Goal: Information Seeking & Learning: Learn about a topic

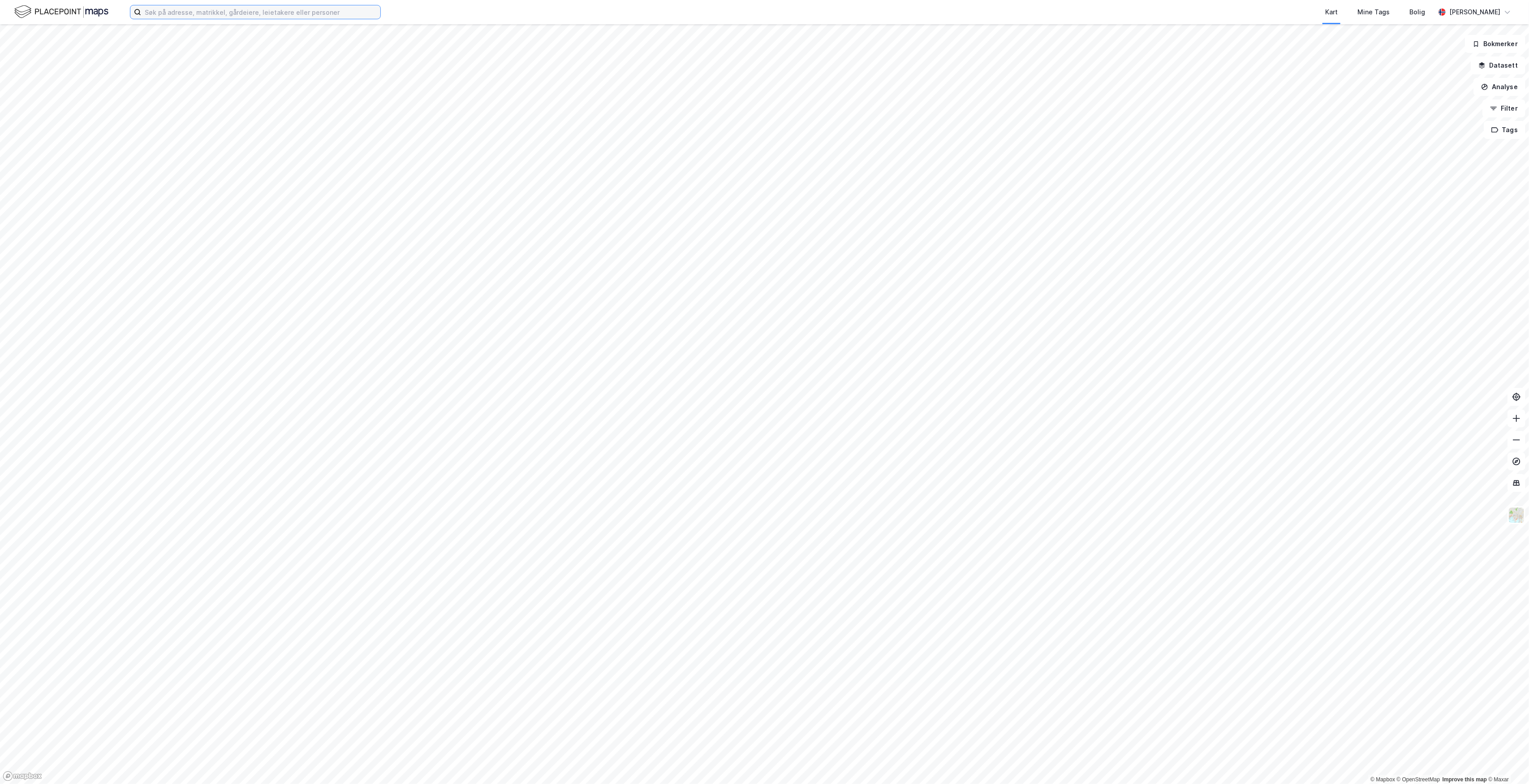
click at [315, 13] on input at bounding box center [261, 12] width 239 height 14
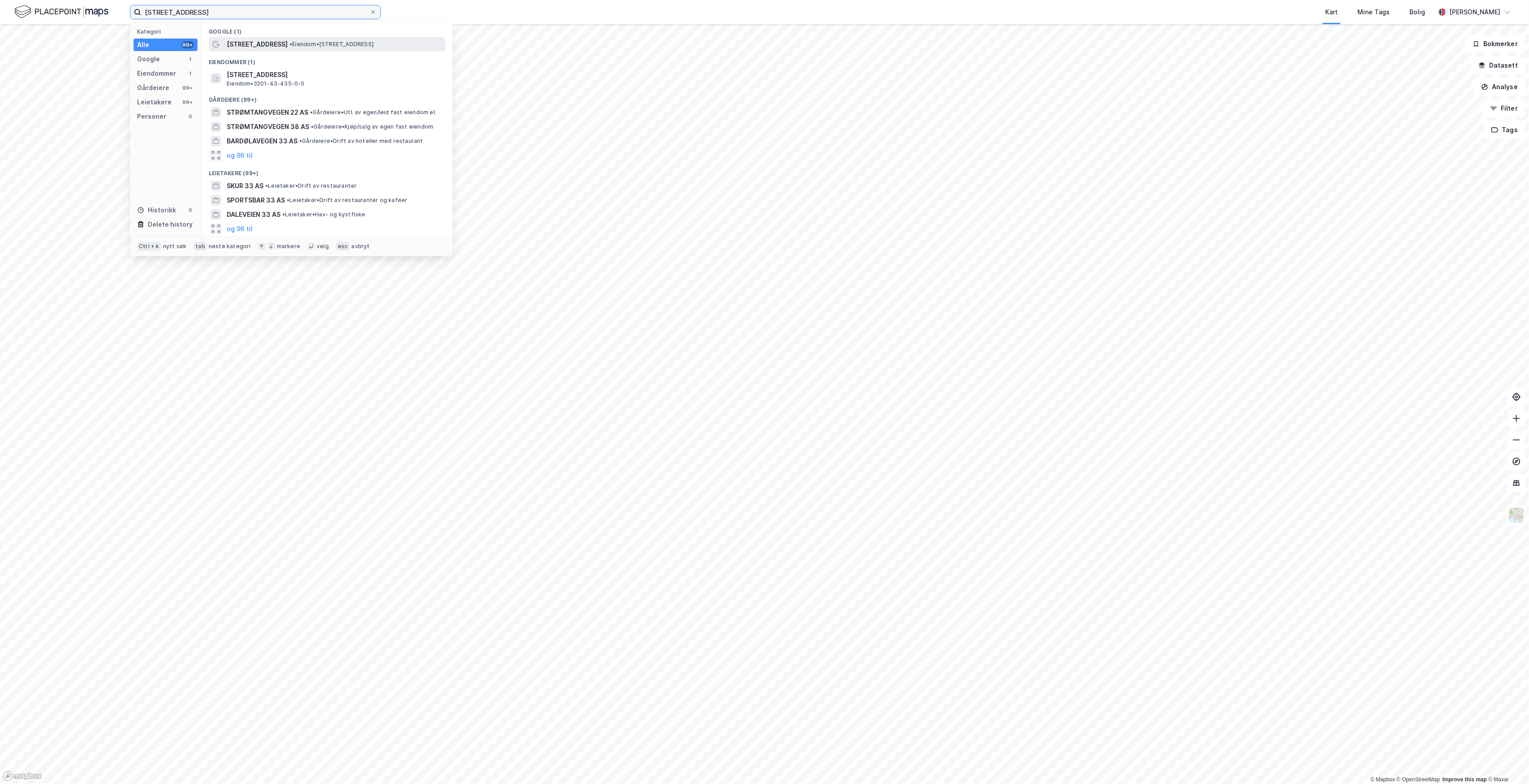
type input "[STREET_ADDRESS]"
click at [313, 39] on div "[STREET_ADDRESS] • Eiendom • [STREET_ADDRESS]" at bounding box center [335, 45] width 217 height 11
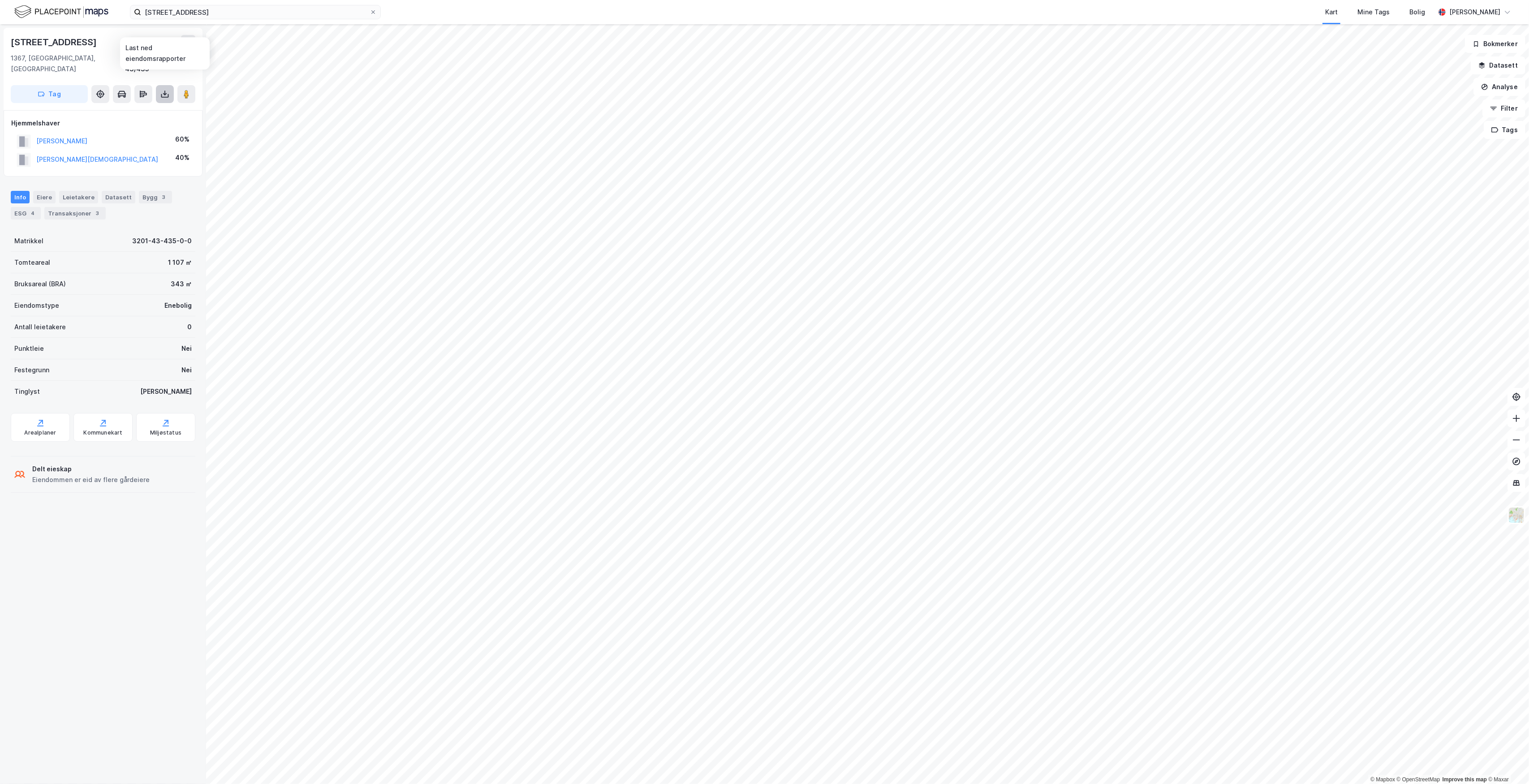
click at [169, 94] on icon at bounding box center [165, 96] width 8 height 4
click at [79, 207] on div "Transaksjoner 3" at bounding box center [75, 213] width 61 height 12
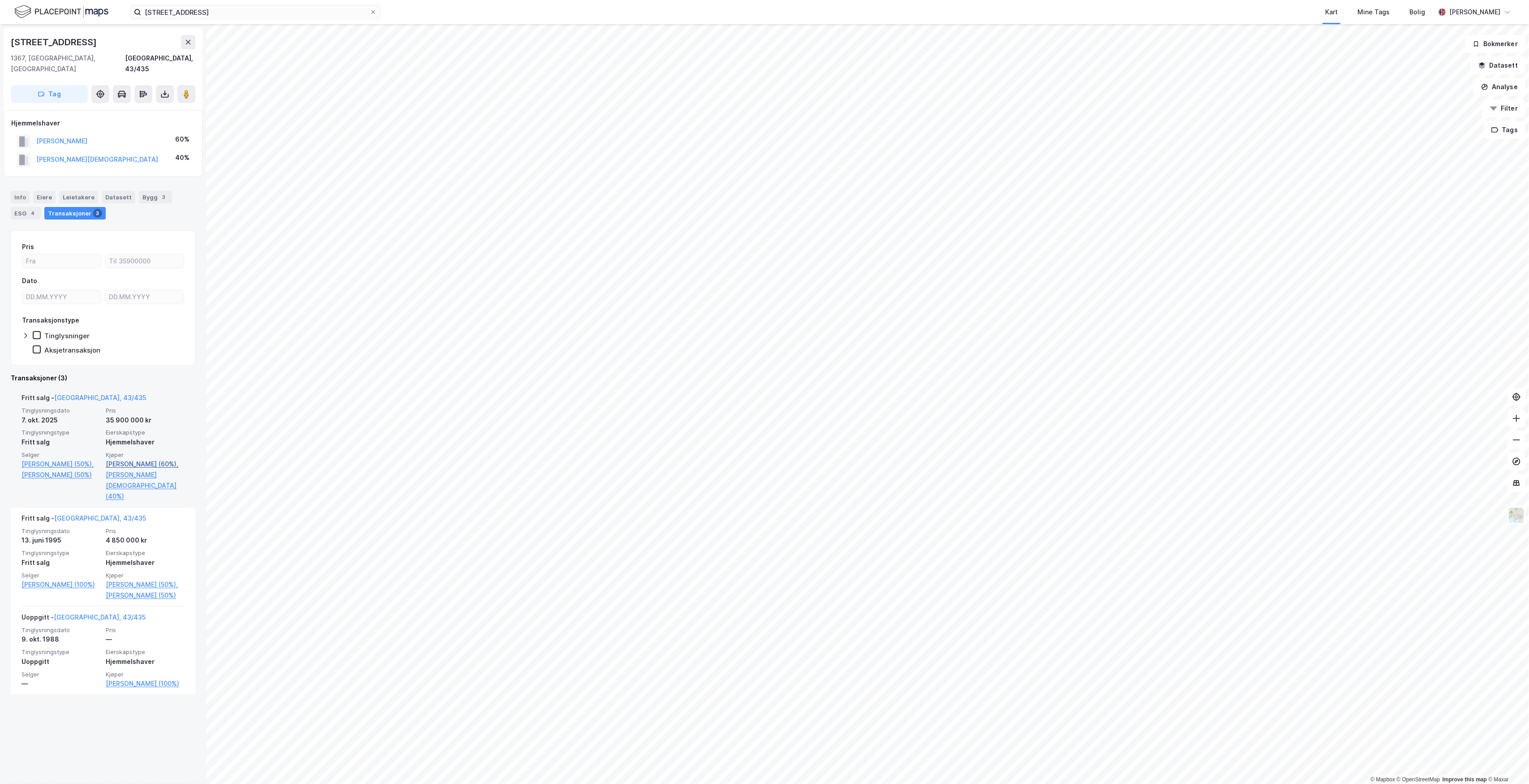
click at [126, 459] on link "[PERSON_NAME] (60%)," at bounding box center [145, 464] width 79 height 11
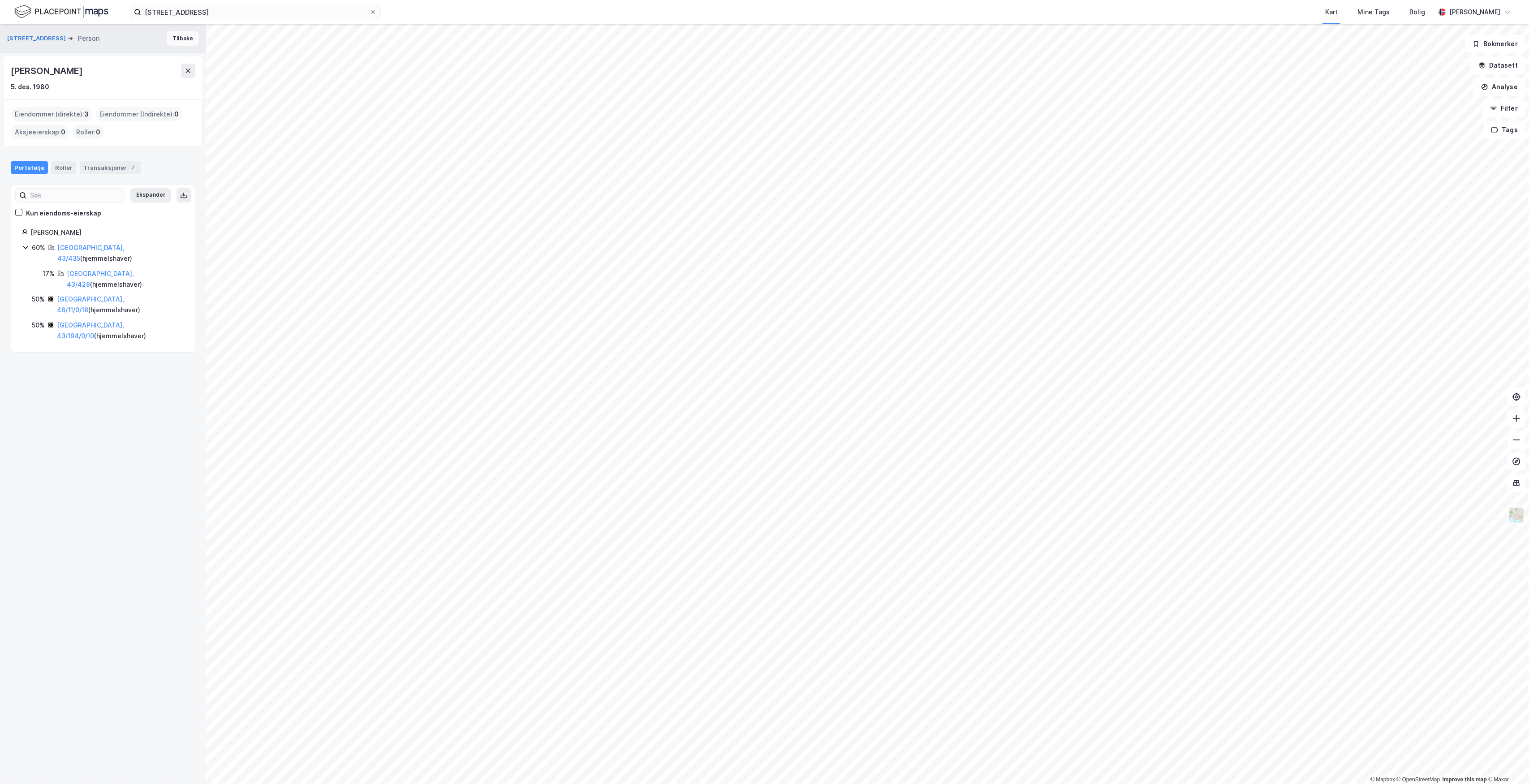
click at [171, 42] on button "Tilbake" at bounding box center [183, 39] width 32 height 14
